Goal: Task Accomplishment & Management: Use online tool/utility

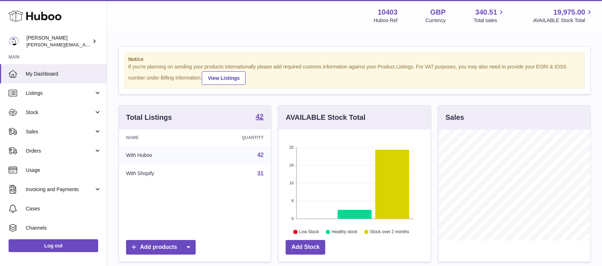
scroll to position [111, 152]
click at [43, 116] on span "Stock" at bounding box center [60, 112] width 68 height 7
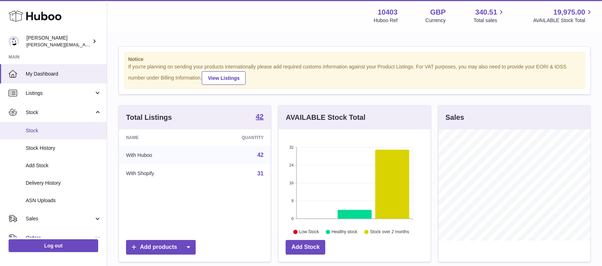
click at [44, 130] on span "Stock" at bounding box center [64, 130] width 76 height 7
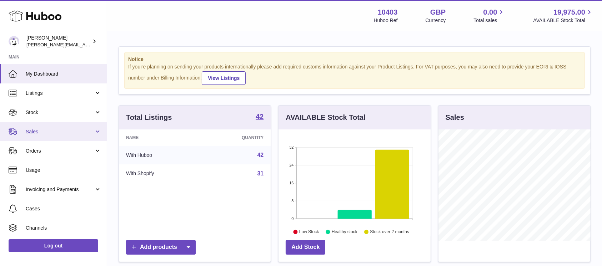
scroll to position [111, 152]
click at [43, 136] on link "Sales" at bounding box center [53, 131] width 107 height 19
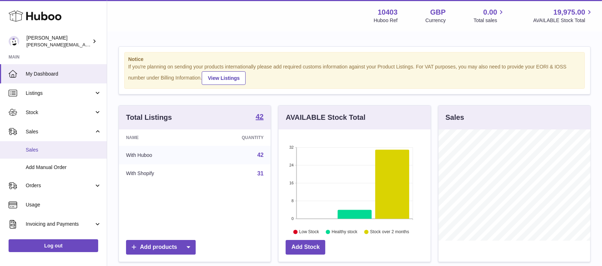
click at [44, 145] on link "Sales" at bounding box center [53, 149] width 107 height 17
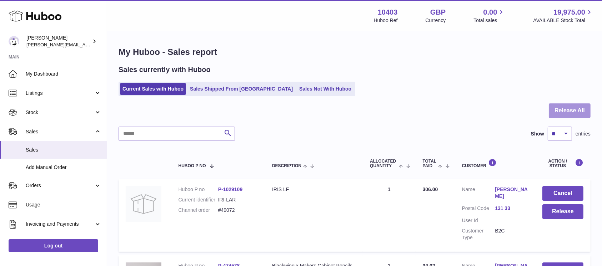
click at [568, 107] on button "Release All" at bounding box center [569, 110] width 42 height 15
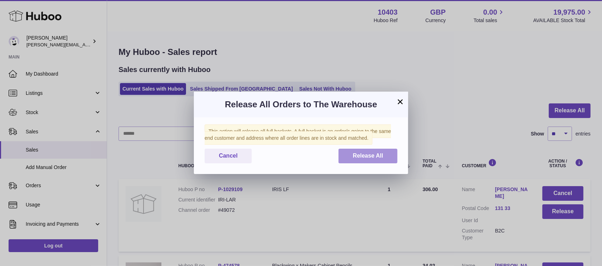
click at [380, 150] on button "Release All" at bounding box center [367, 156] width 59 height 15
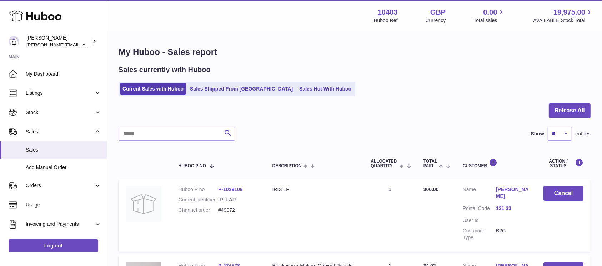
click at [39, 76] on div at bounding box center [301, 133] width 602 height 266
click at [39, 76] on span "My Dashboard" at bounding box center [64, 74] width 76 height 7
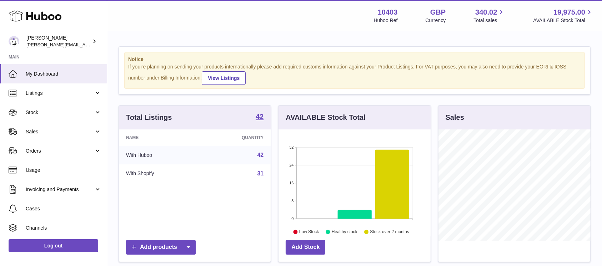
scroll to position [111, 152]
